Goal: Task Accomplishment & Management: Manage account settings

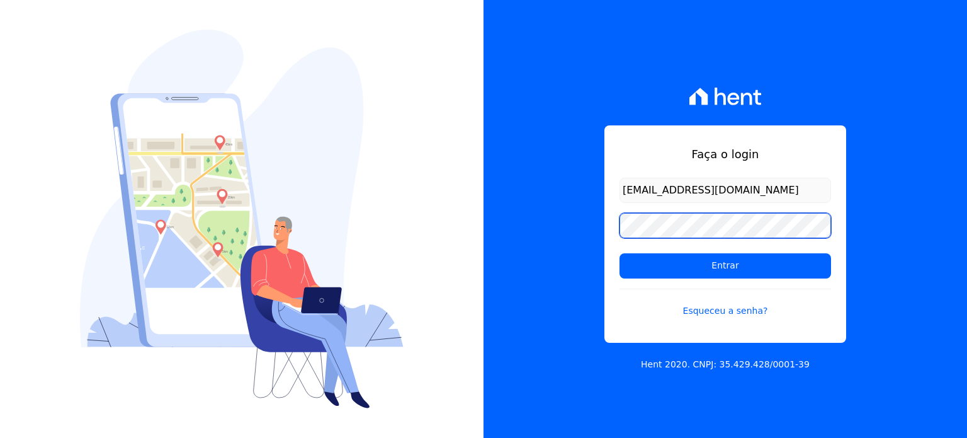
click at [451, 185] on div "Faça o login [PERSON_NAME][EMAIL_ADDRESS][DOMAIN_NAME] Entrar Esqueceu a senha?…" at bounding box center [483, 219] width 967 height 438
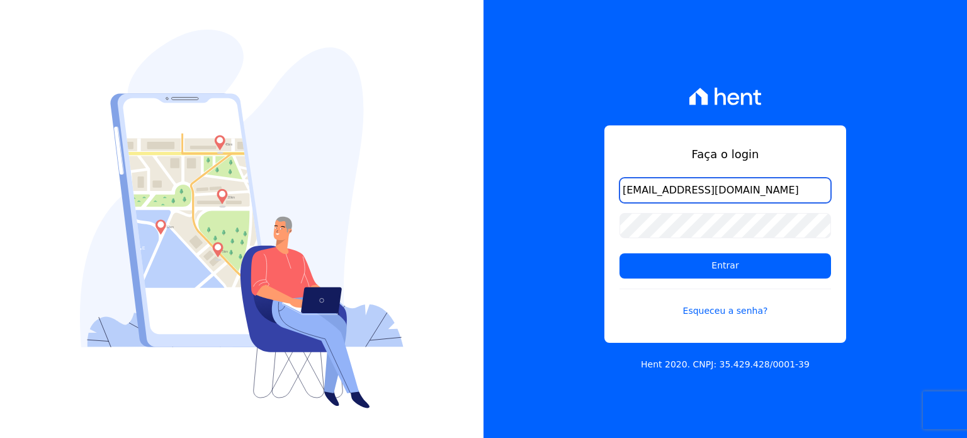
drag, startPoint x: 751, startPoint y: 197, endPoint x: 199, endPoint y: 169, distance: 553.0
click at [202, 169] on div "Faça o login [PERSON_NAME][EMAIL_ADDRESS][DOMAIN_NAME] Entrar Esqueceu a senha?…" at bounding box center [483, 219] width 967 height 438
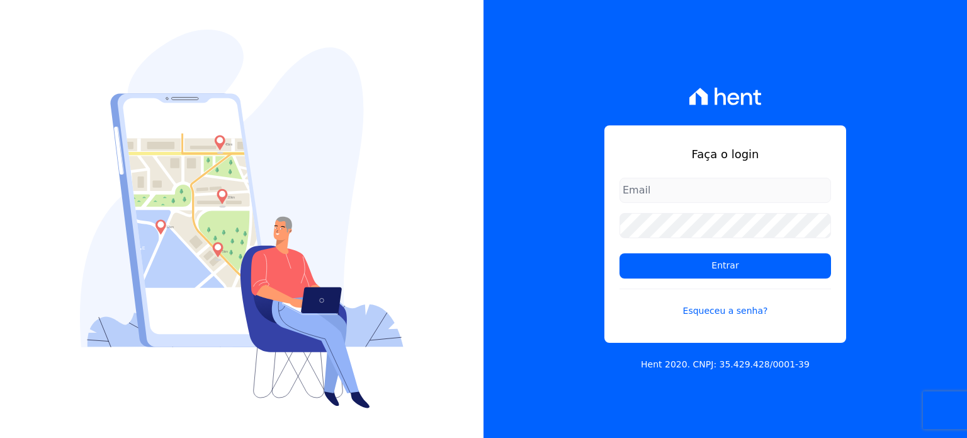
click at [527, 141] on div "Faça o login Entrar Esqueceu a senha? Hent 2020. CNPJ: 35.429.428/0001-39" at bounding box center [726, 219] width 484 height 438
click at [698, 183] on input "email" at bounding box center [726, 190] width 212 height 25
type input "[PERSON_NAME][EMAIL_ADDRESS][DOMAIN_NAME]"
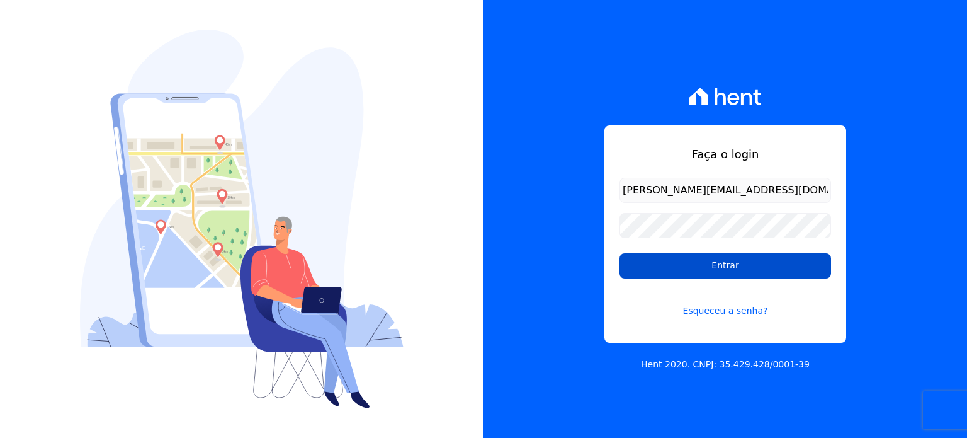
click at [665, 274] on input "Entrar" at bounding box center [726, 265] width 212 height 25
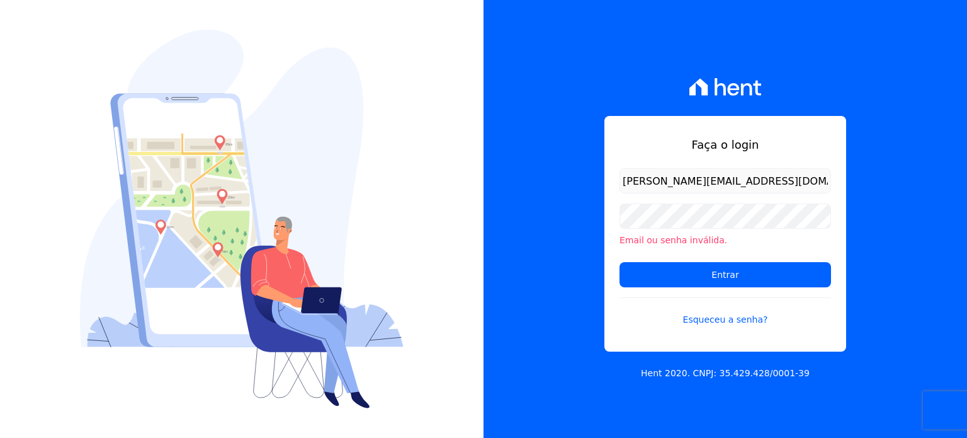
click at [660, 183] on input "[PERSON_NAME][EMAIL_ADDRESS][DOMAIN_NAME]" at bounding box center [726, 180] width 212 height 25
click at [804, 183] on input "[PERSON_NAME][EMAIL_ADDRESS][DOMAIN_NAME]" at bounding box center [726, 180] width 212 height 25
drag, startPoint x: 790, startPoint y: 181, endPoint x: 659, endPoint y: 176, distance: 131.1
click at [659, 176] on input "[PERSON_NAME][EMAIL_ADDRESS][DOMAIN_NAME]" at bounding box center [726, 180] width 212 height 25
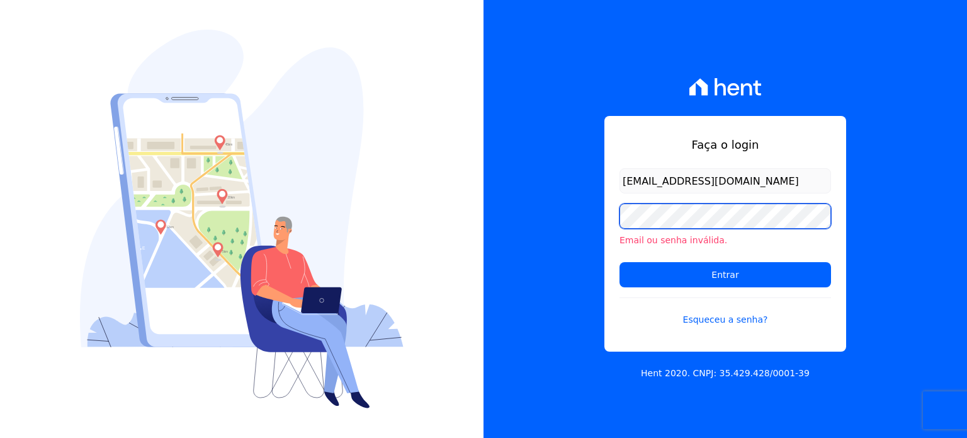
type input "[PERSON_NAME][EMAIL_ADDRESS][DOMAIN_NAME]"
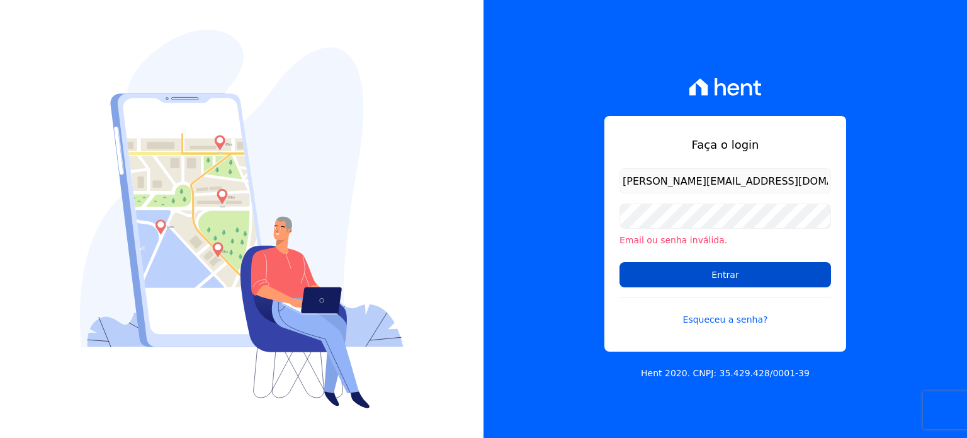
click at [716, 269] on input "Entrar" at bounding box center [726, 274] width 212 height 25
click at [698, 280] on input "Entrar" at bounding box center [726, 274] width 212 height 25
